Goal: Find specific page/section: Find specific page/section

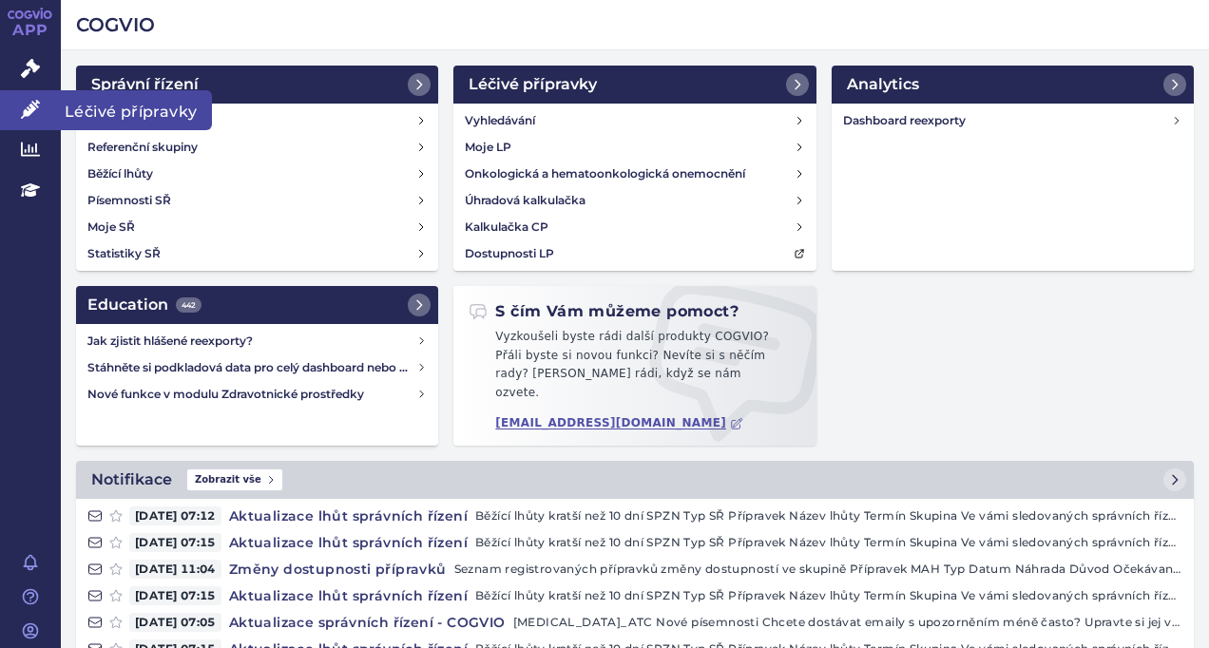
click at [168, 110] on span "Léčivé přípravky" at bounding box center [136, 110] width 151 height 40
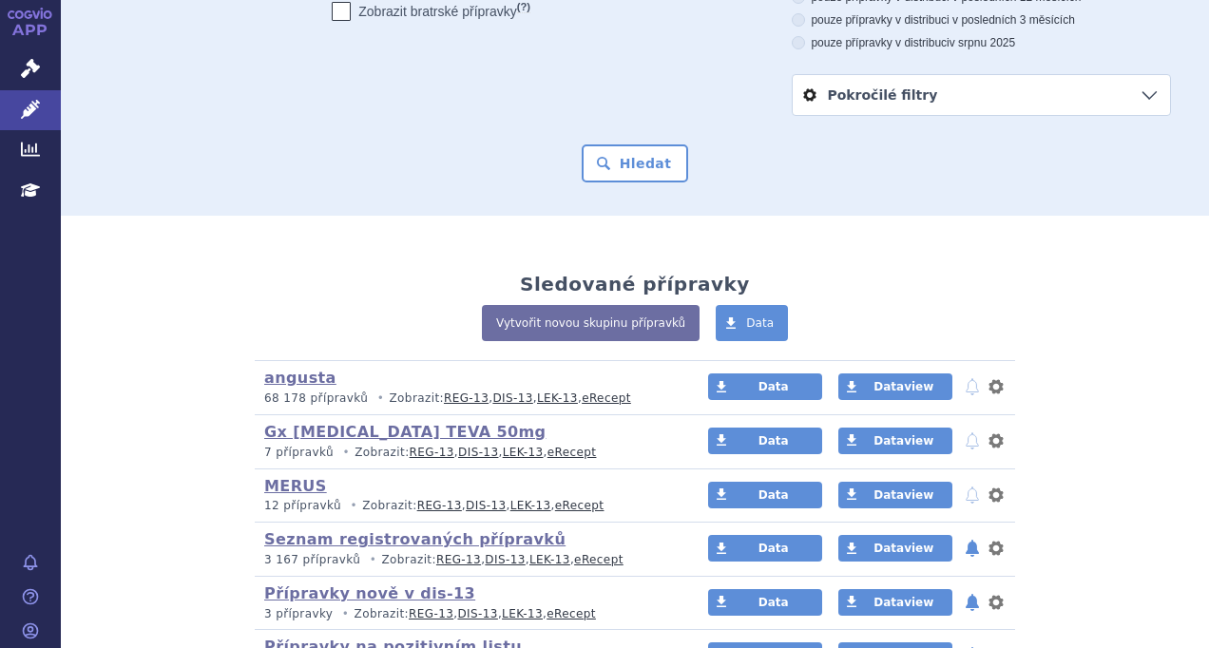
scroll to position [475, 0]
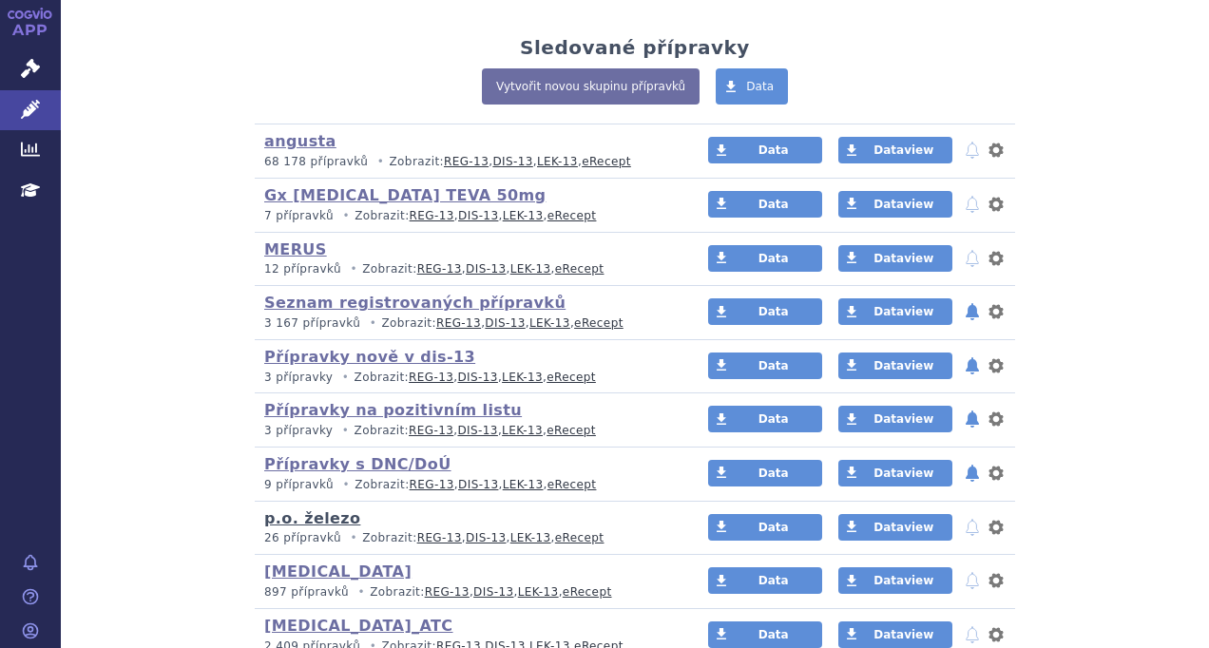
click at [289, 509] on link "p.o. železo" at bounding box center [312, 518] width 96 height 18
